Goal: Information Seeking & Learning: Learn about a topic

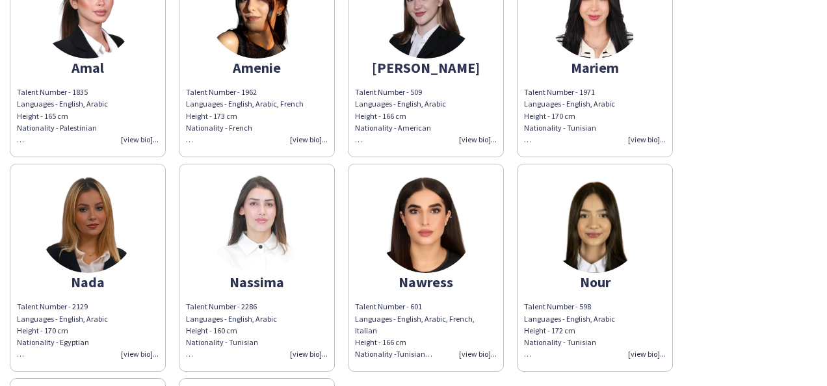
scroll to position [168, 0]
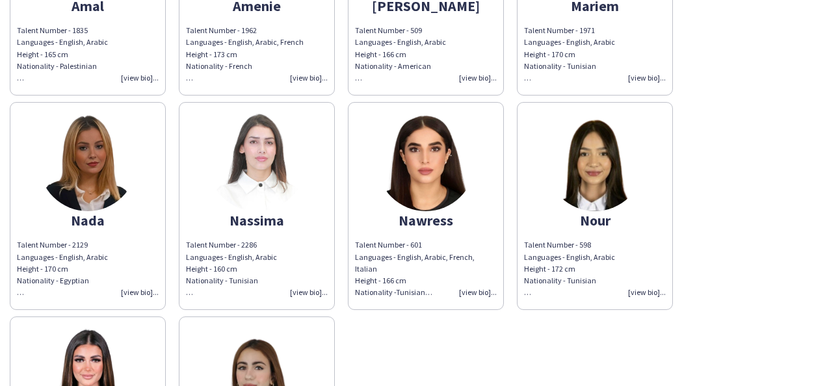
click at [483, 291] on div "Talent Number - 601 Languages - English, Arabic, French, Italian Height - 166 c…" at bounding box center [426, 268] width 142 height 59
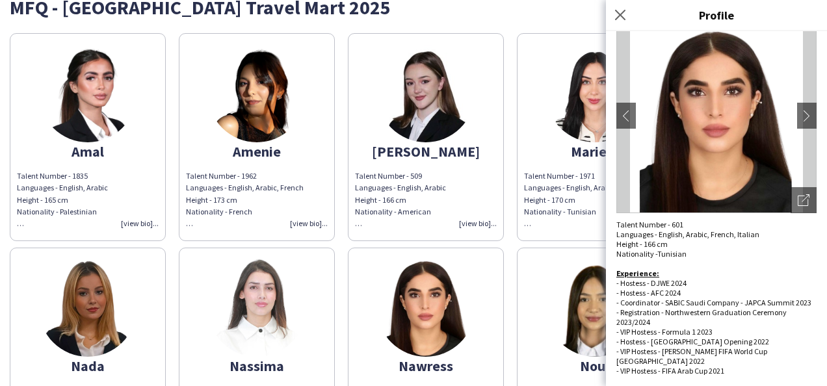
scroll to position [0, 0]
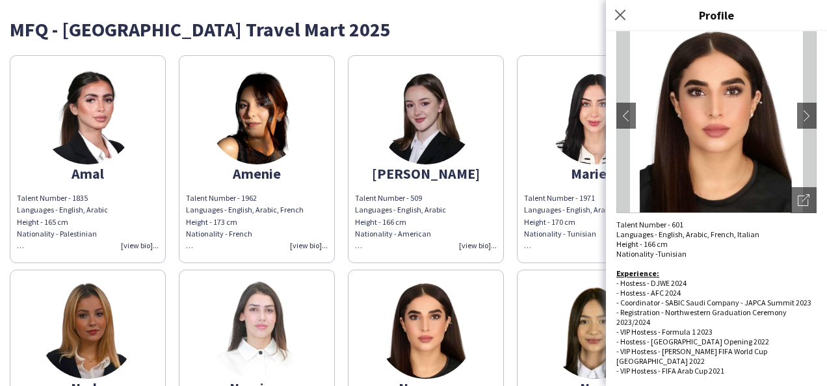
click at [477, 243] on div "Talent Number - 509 Languages - English, Arabic Height - 166 cm Nationality - A…" at bounding box center [426, 221] width 142 height 59
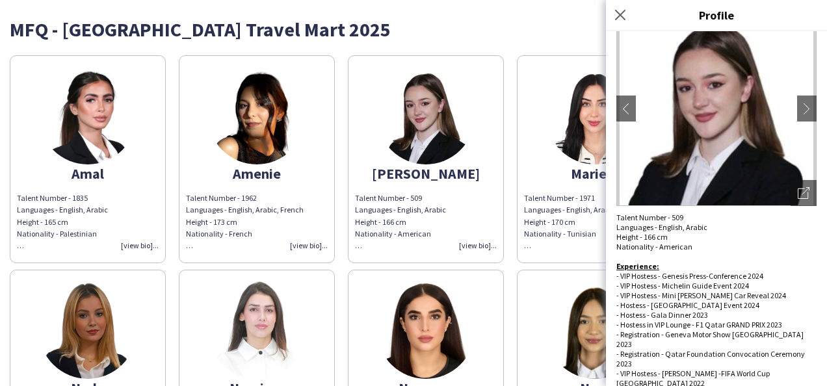
scroll to position [77, 0]
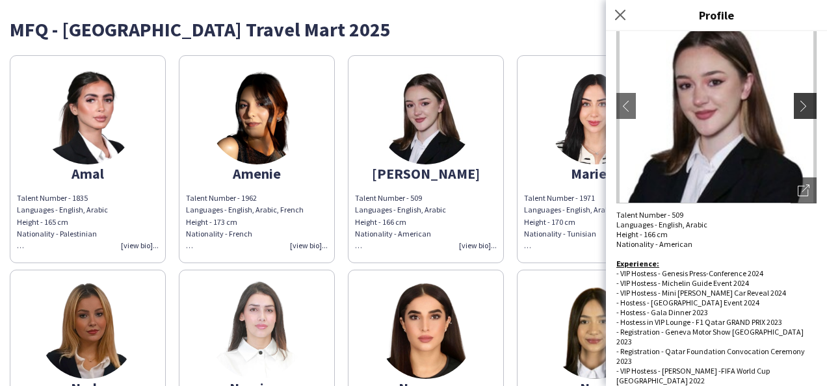
click at [797, 103] on app-icon "chevron-right" at bounding box center [806, 106] width 18 height 12
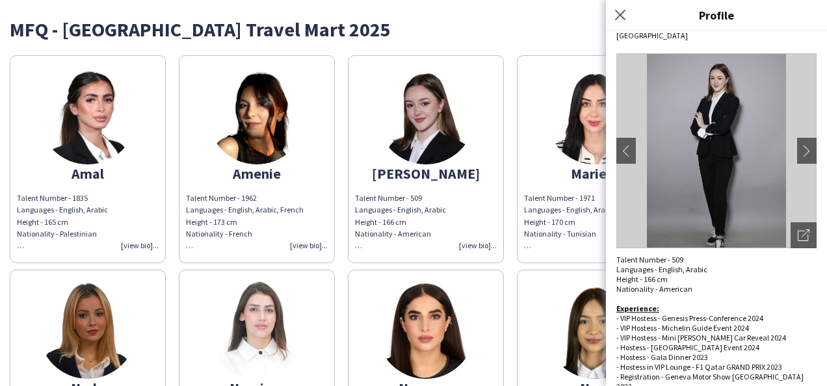
scroll to position [12, 0]
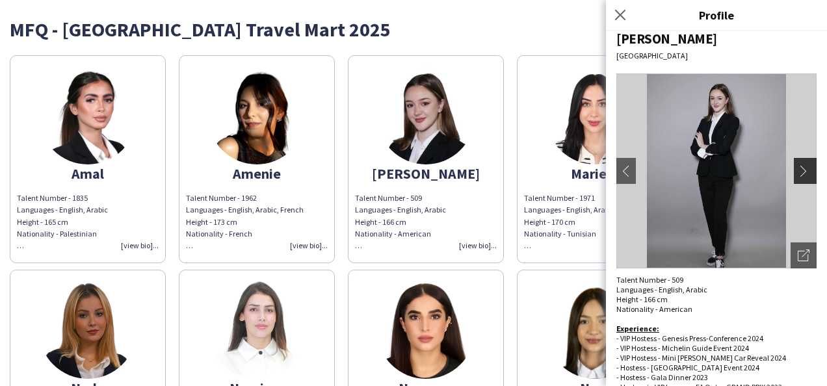
click at [793, 164] on button "chevron-right" at bounding box center [806, 171] width 26 height 26
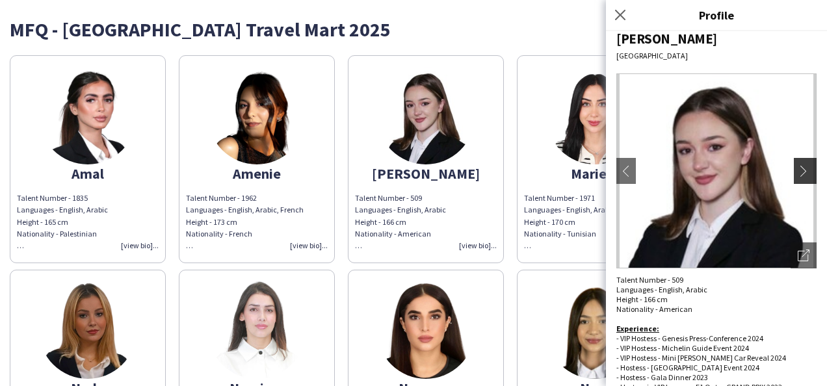
click at [793, 164] on button "chevron-right" at bounding box center [806, 171] width 26 height 26
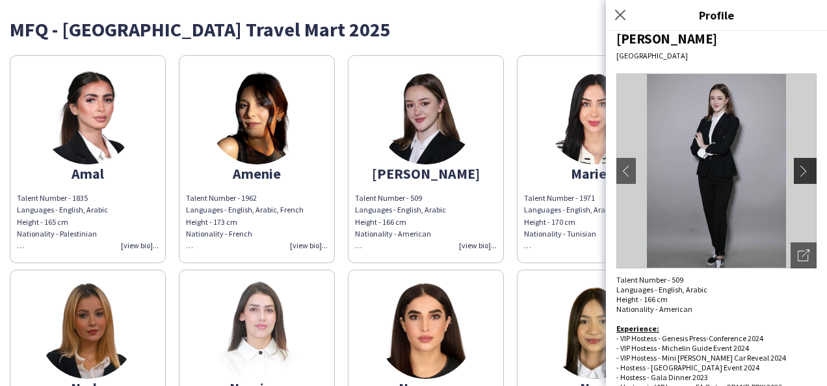
click at [793, 164] on button "chevron-right" at bounding box center [806, 171] width 26 height 26
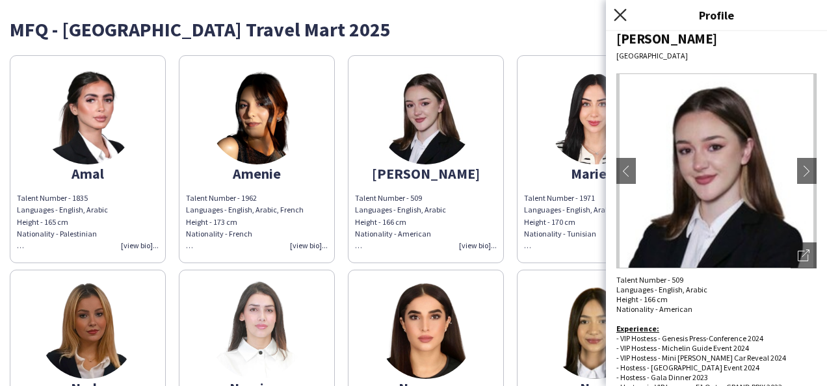
click at [625, 14] on icon "Close pop-in" at bounding box center [619, 14] width 12 height 12
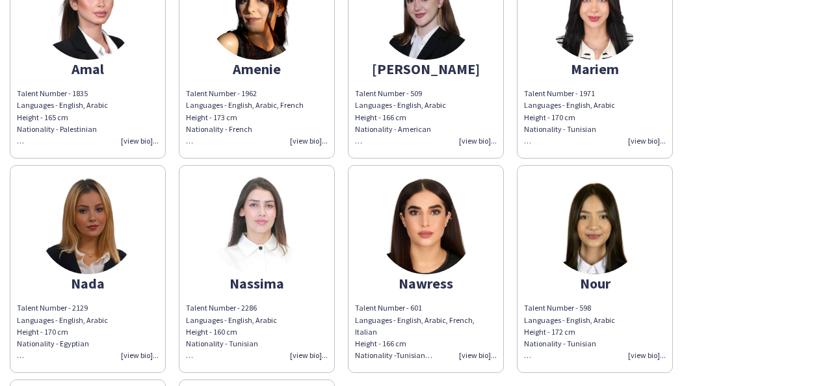
scroll to position [195, 0]
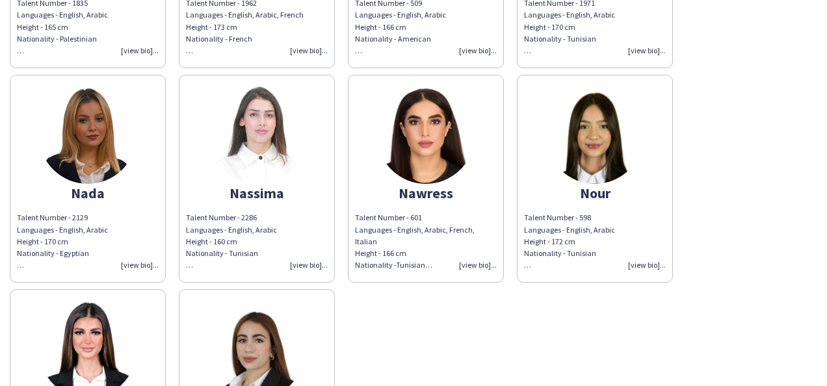
click at [472, 260] on div "Talent Number - 601 Languages - English, Arabic, French, Italian Height - 166 c…" at bounding box center [426, 241] width 142 height 59
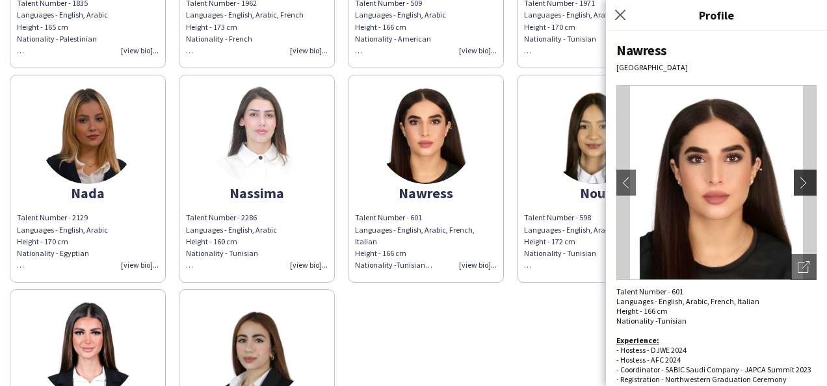
click at [797, 179] on app-icon "chevron-right" at bounding box center [806, 183] width 18 height 12
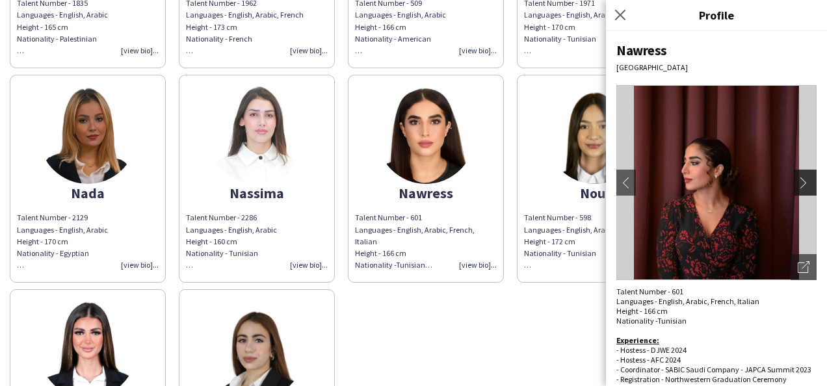
click at [797, 179] on app-icon "chevron-right" at bounding box center [806, 183] width 18 height 12
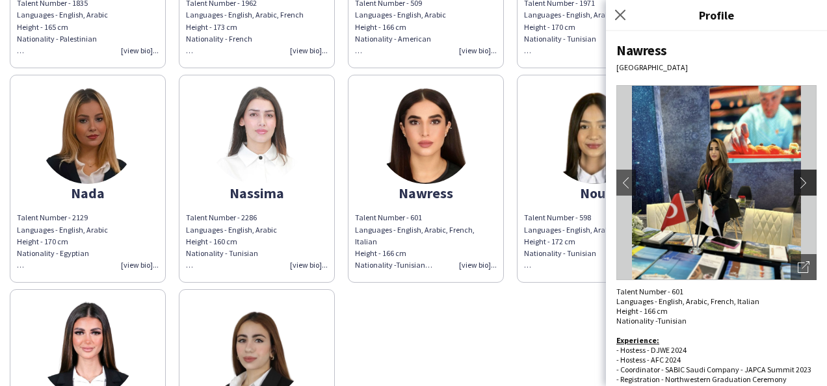
click at [797, 179] on app-icon "chevron-right" at bounding box center [806, 183] width 18 height 12
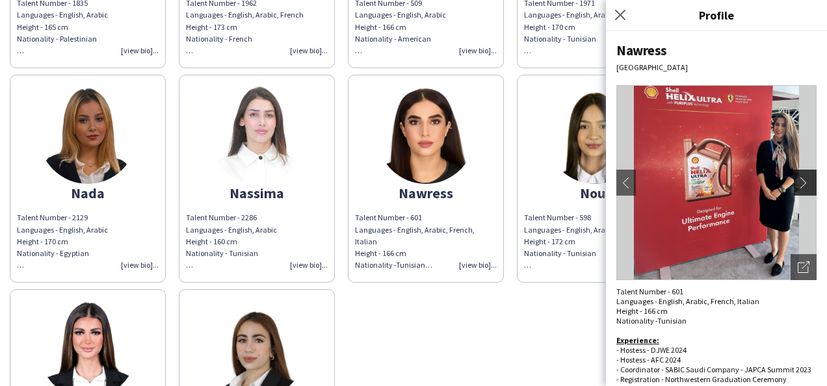
click at [797, 179] on app-icon "chevron-right" at bounding box center [806, 183] width 18 height 12
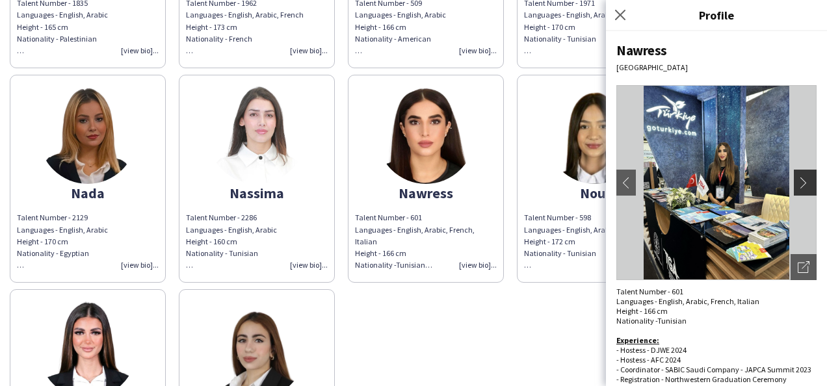
click at [797, 179] on app-icon "chevron-right" at bounding box center [806, 183] width 18 height 12
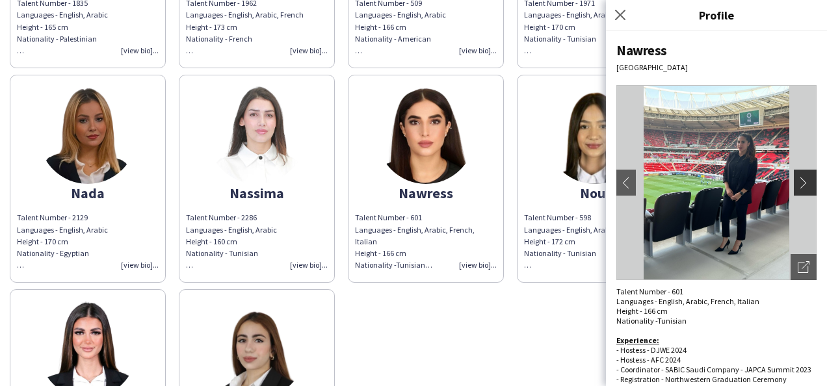
click at [797, 179] on app-icon "chevron-right" at bounding box center [806, 183] width 18 height 12
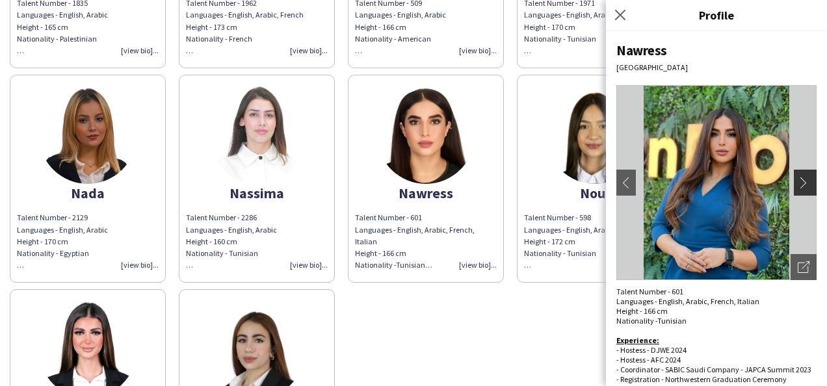
click at [797, 179] on app-icon "chevron-right" at bounding box center [806, 183] width 18 height 12
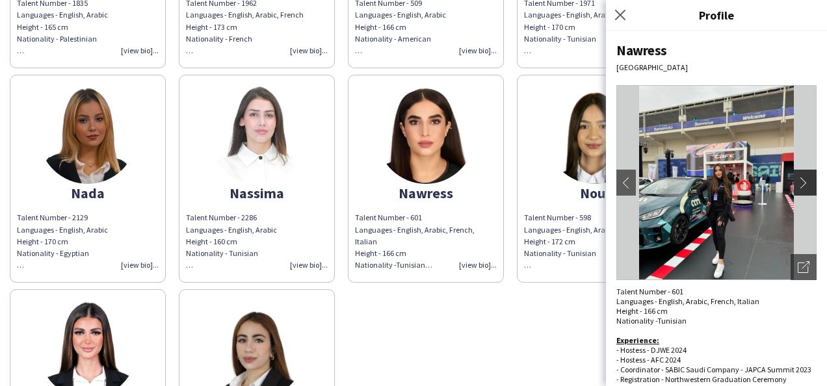
click at [797, 179] on app-icon "chevron-right" at bounding box center [806, 183] width 18 height 12
